Goal: Find specific page/section: Find specific page/section

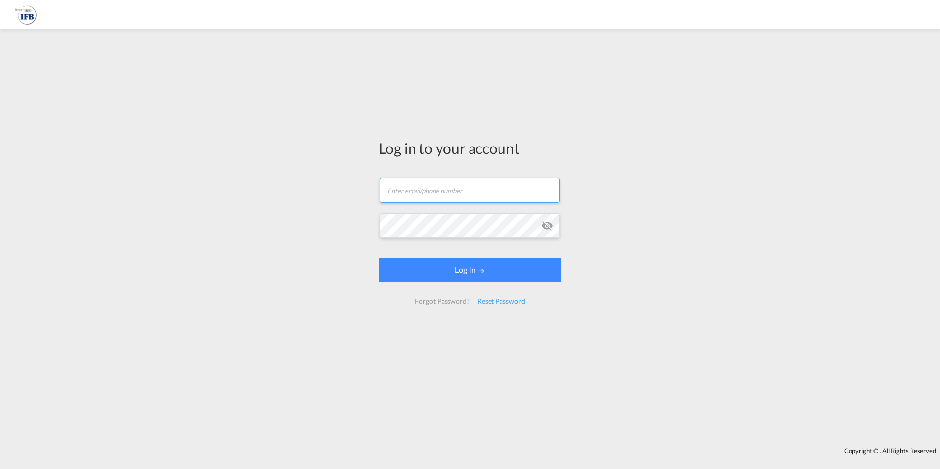
click at [426, 191] on input "text" at bounding box center [469, 190] width 180 height 25
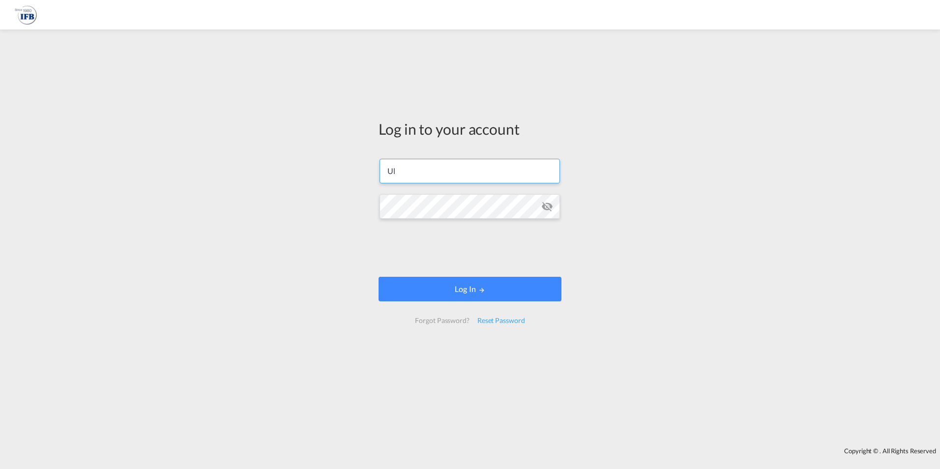
type input "U"
type input "[PERSON_NAME][EMAIL_ADDRESS][DOMAIN_NAME]"
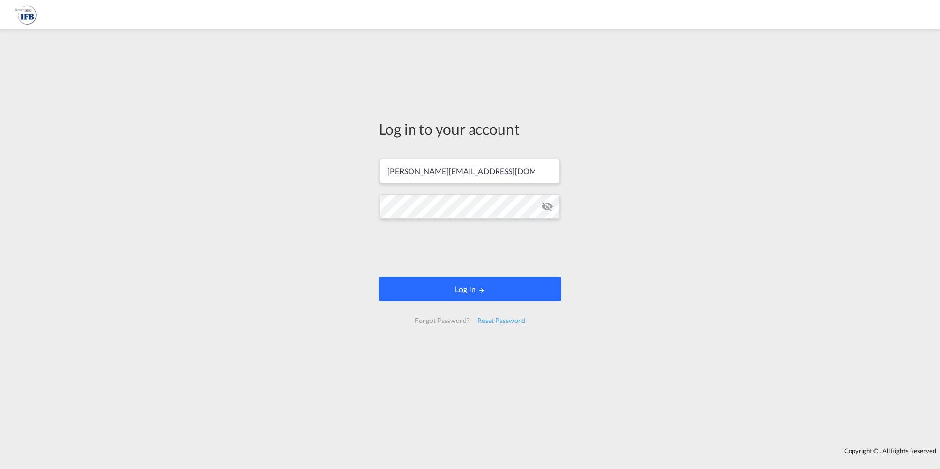
click at [473, 293] on button "Log In" at bounding box center [469, 289] width 183 height 25
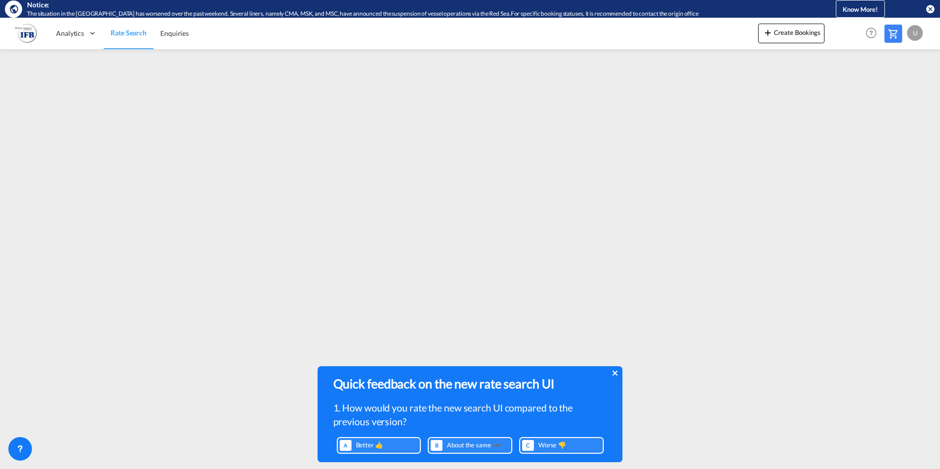
click at [616, 371] on icon at bounding box center [614, 373] width 5 height 5
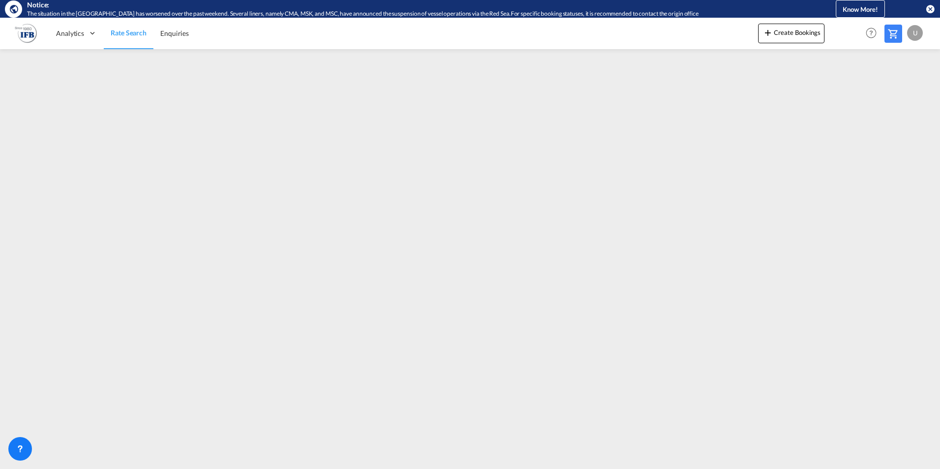
click at [916, 36] on div "U" at bounding box center [915, 33] width 16 height 16
click at [916, 92] on button "Logout" at bounding box center [904, 93] width 64 height 20
